Goal: Information Seeking & Learning: Learn about a topic

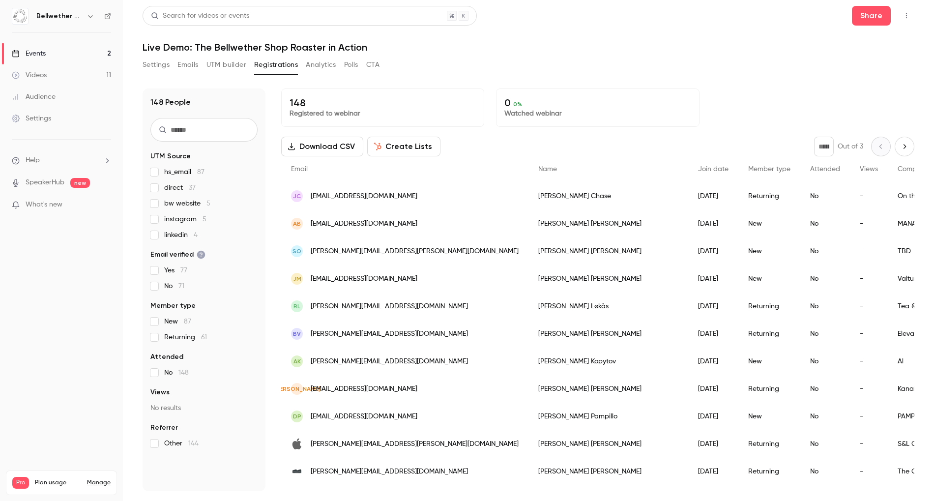
click at [608, 145] on div "Download CSV Create Lists * Out of 3" at bounding box center [597, 147] width 633 height 20
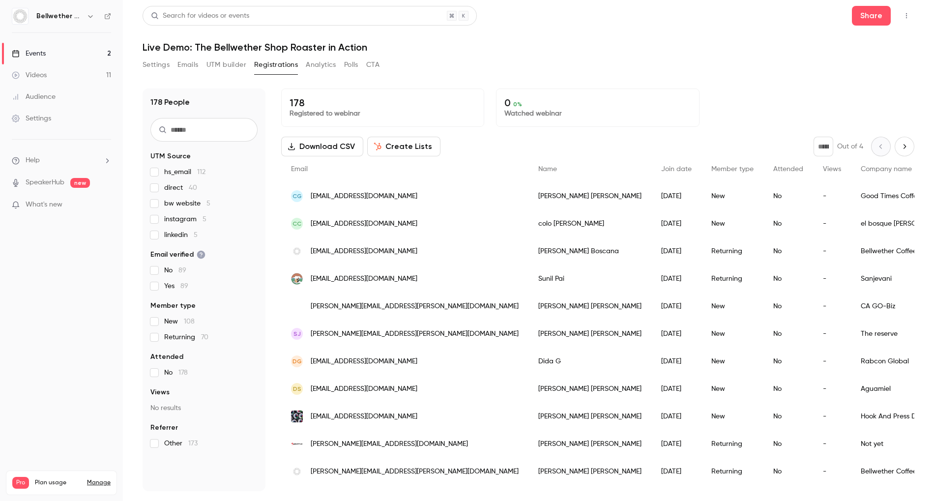
click at [157, 63] on button "Settings" at bounding box center [156, 65] width 27 height 16
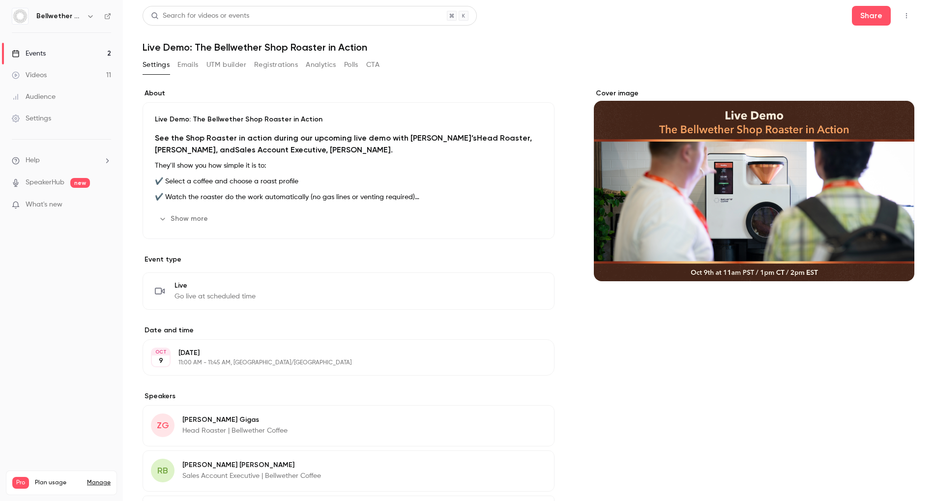
click at [353, 65] on button "Polls" at bounding box center [351, 65] width 14 height 16
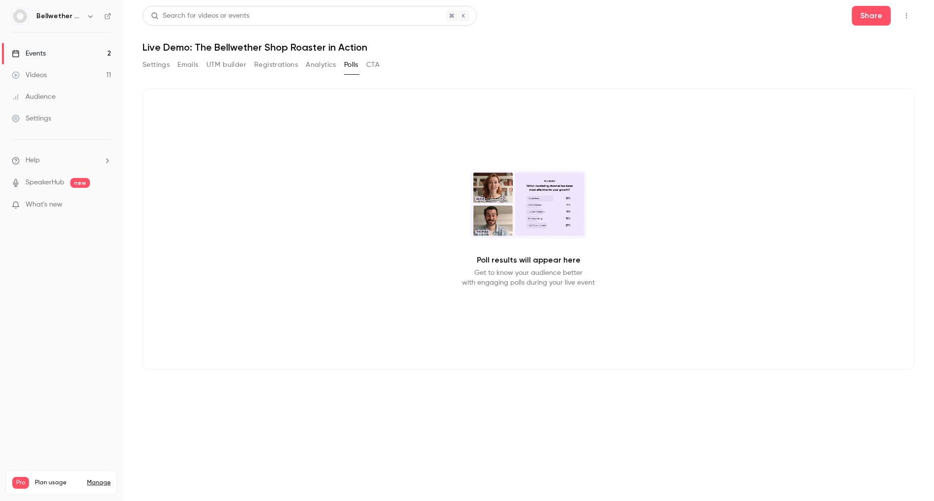
click at [327, 64] on button "Analytics" at bounding box center [321, 65] width 30 height 16
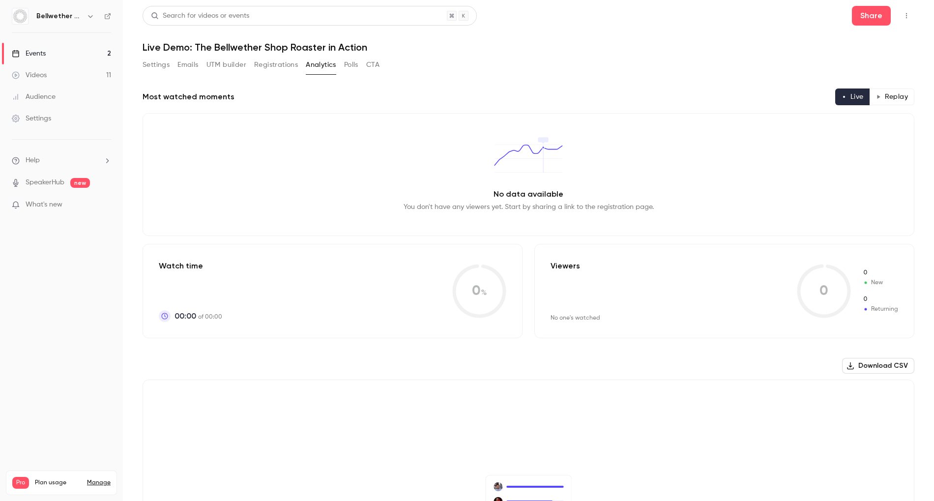
click at [67, 54] on link "Events 2" at bounding box center [61, 54] width 123 height 22
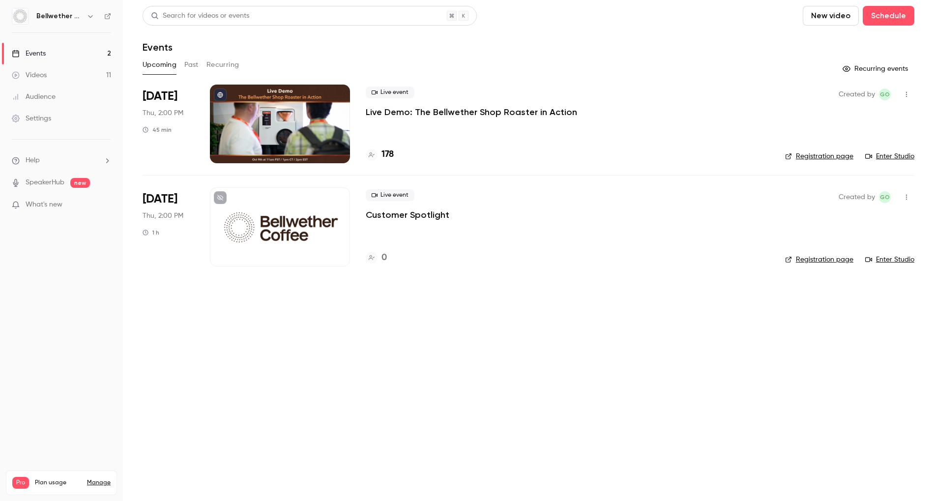
click at [190, 66] on button "Past" at bounding box center [191, 65] width 14 height 16
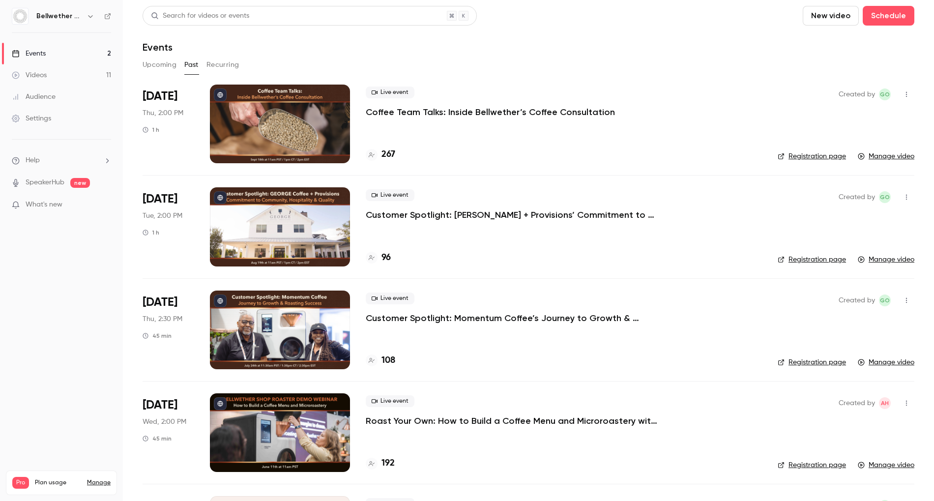
click at [444, 110] on p "Coffee Team Talks: Inside Bellwether’s Coffee Consultation" at bounding box center [490, 112] width 249 height 12
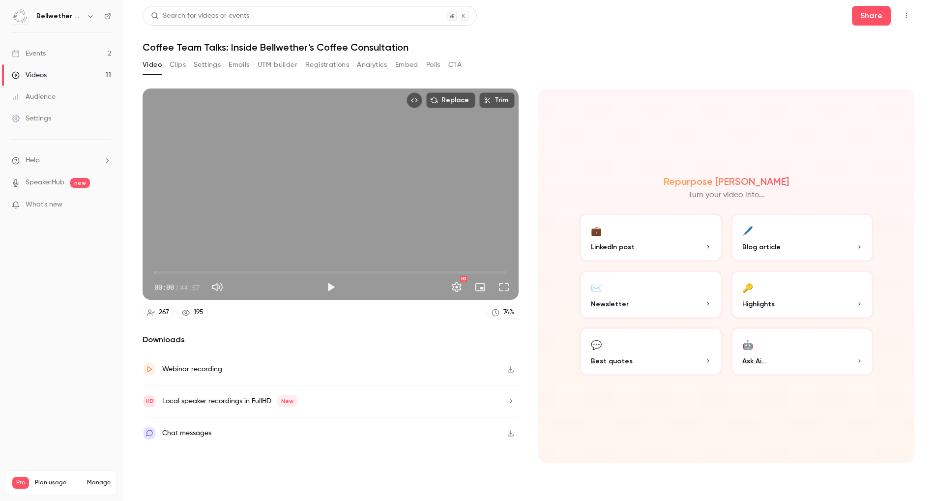
drag, startPoint x: 442, startPoint y: 65, endPoint x: 433, endPoint y: 64, distance: 8.4
click at [438, 64] on div "Video Clips Settings Emails UTM builder Registrations Analytics Embed Polls CTA" at bounding box center [302, 65] width 319 height 16
click at [433, 64] on button "Polls" at bounding box center [433, 65] width 14 height 16
